Goal: Contribute content

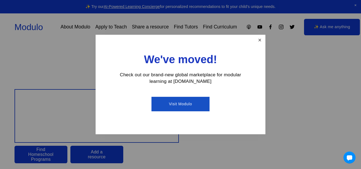
click at [259, 36] on link "Close" at bounding box center [260, 41] width 10 height 10
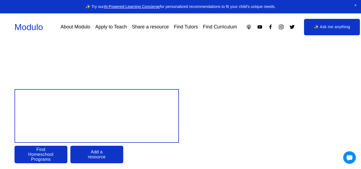
click at [352, 154] on div at bounding box center [349, 157] width 13 height 13
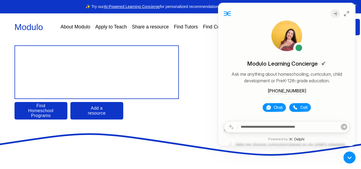
scroll to position [55, 0]
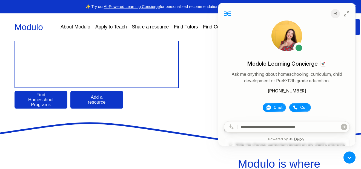
click at [344, 11] on icon at bounding box center [346, 13] width 7 height 7
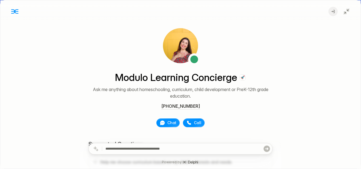
click at [345, 10] on icon at bounding box center [346, 11] width 7 height 7
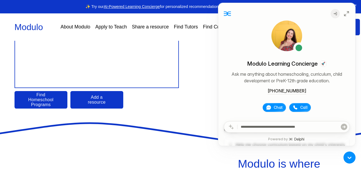
click at [215, 87] on div "Design your child’s Education Find Homeschool Programs Add a resource" at bounding box center [180, 72] width 361 height 74
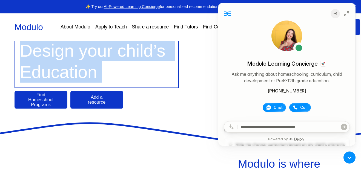
click at [215, 87] on div "Design your child’s Education Find Homeschool Programs Add a resource" at bounding box center [180, 72] width 361 height 74
drag, startPoint x: 215, startPoint y: 87, endPoint x: 119, endPoint y: 96, distance: 96.0
click at [119, 96] on div "Design your child’s Education Find Homeschool Programs Add a resource" at bounding box center [180, 72] width 361 height 74
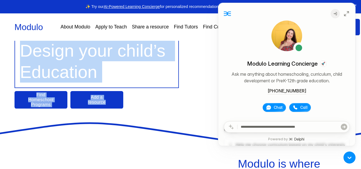
click at [119, 96] on link "Add a resource" at bounding box center [96, 99] width 53 height 17
